Goal: Task Accomplishment & Management: Manage account settings

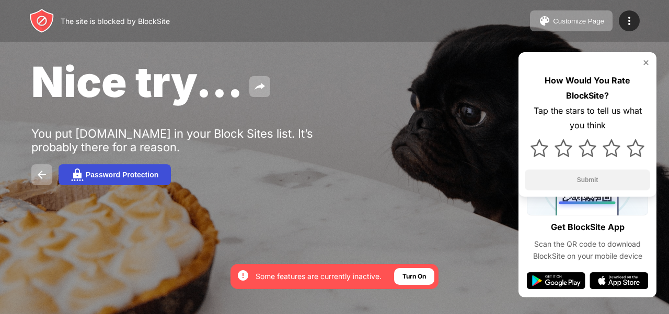
click at [138, 179] on div "Password Protection" at bounding box center [122, 175] width 73 height 8
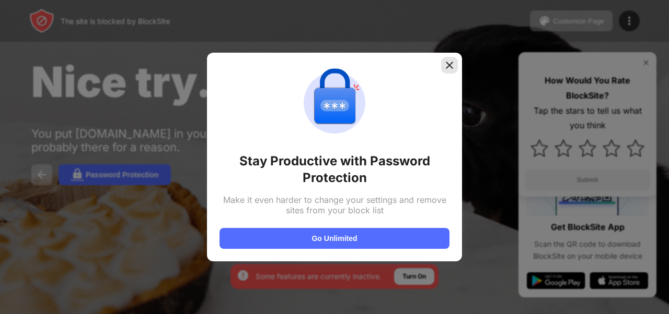
click at [449, 64] on img at bounding box center [449, 65] width 10 height 10
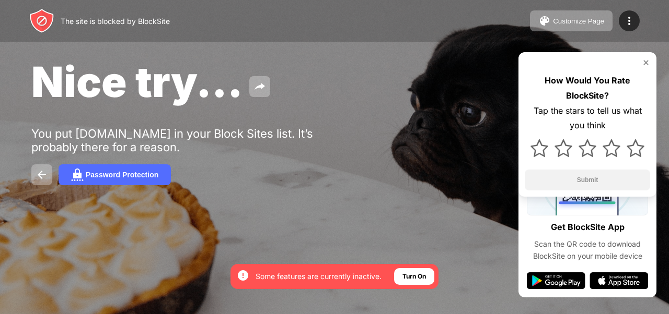
click at [646, 62] on img at bounding box center [645, 63] width 8 height 8
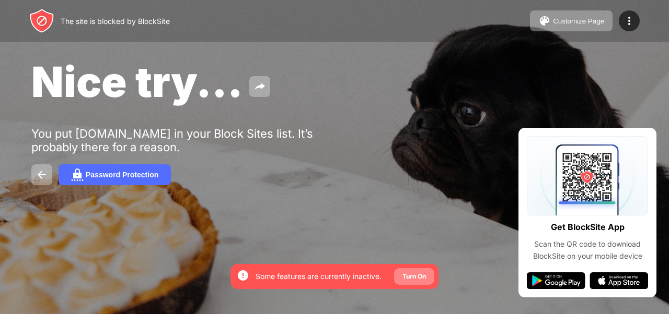
click at [410, 276] on div "Turn On" at bounding box center [414, 277] width 24 height 10
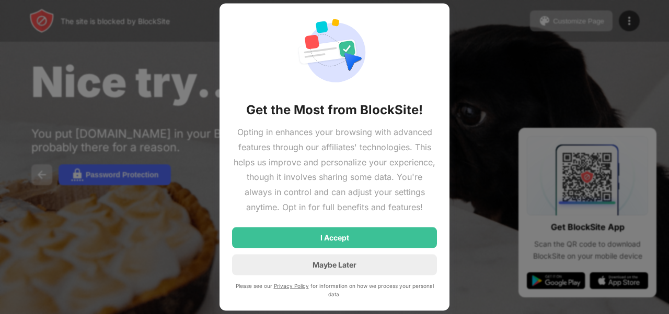
click at [134, 74] on div at bounding box center [334, 157] width 669 height 314
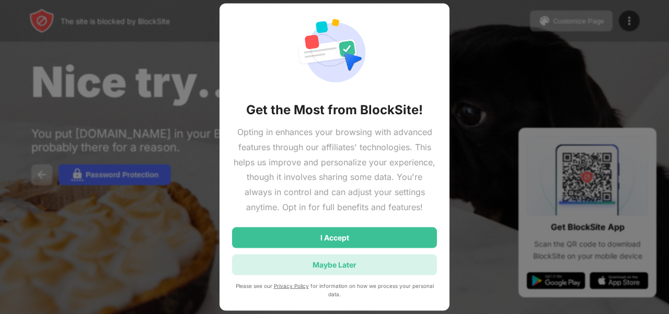
click at [321, 265] on div "Maybe Later" at bounding box center [334, 265] width 44 height 9
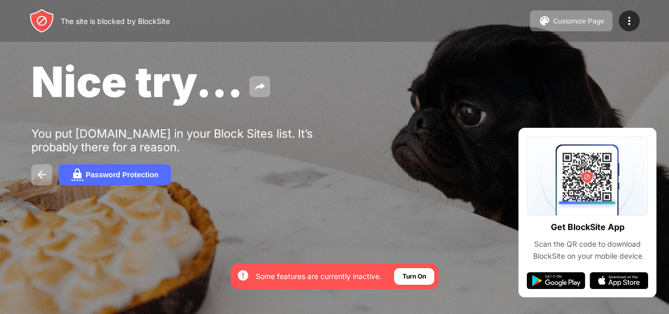
click at [277, 224] on div "Nice try... You put tiktok.com in your Block Sites list. It’s probably there fo…" at bounding box center [334, 121] width 669 height 242
